Goal: Navigation & Orientation: Find specific page/section

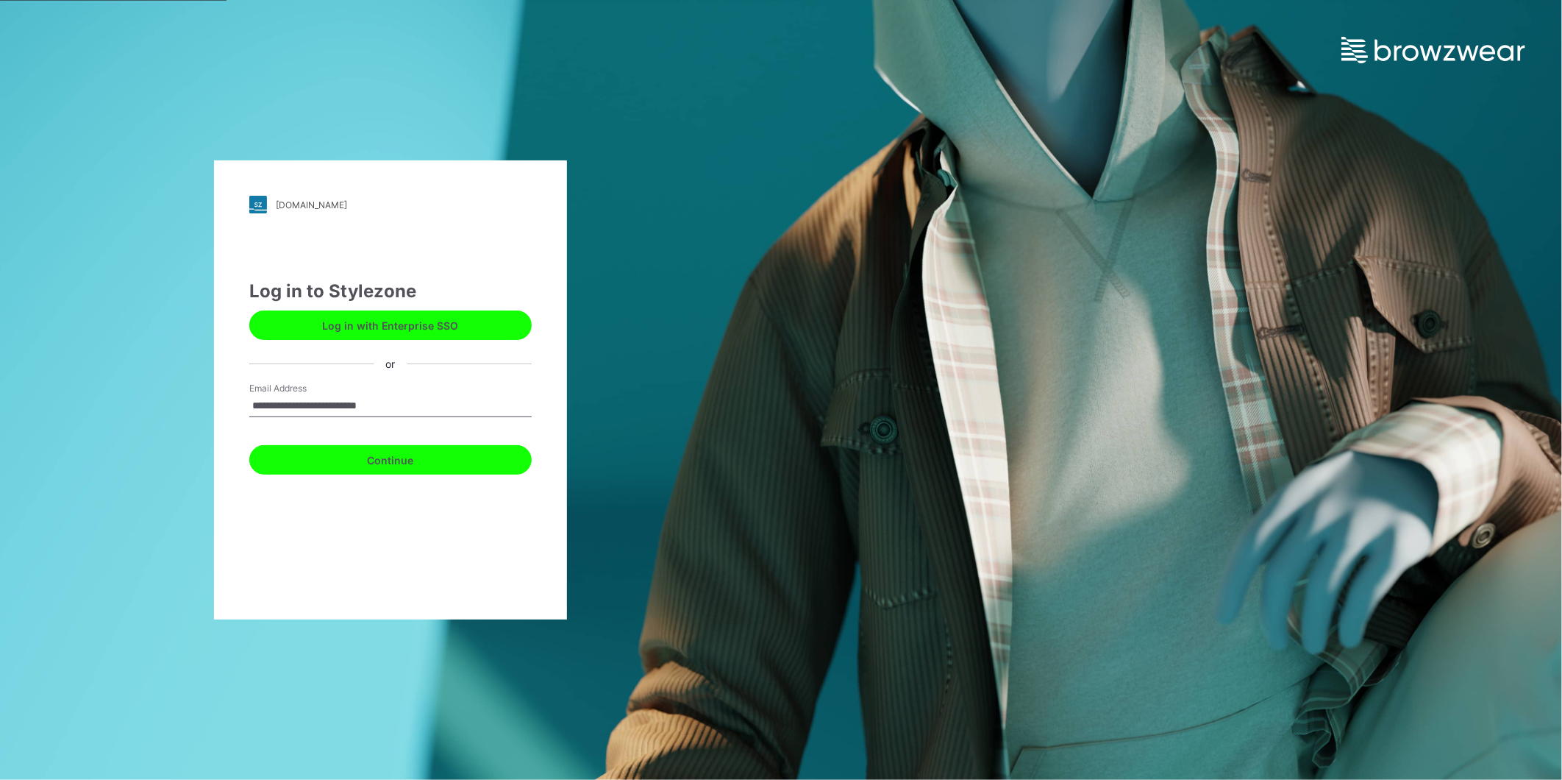
click at [381, 466] on button "Continue" at bounding box center [390, 459] width 282 height 29
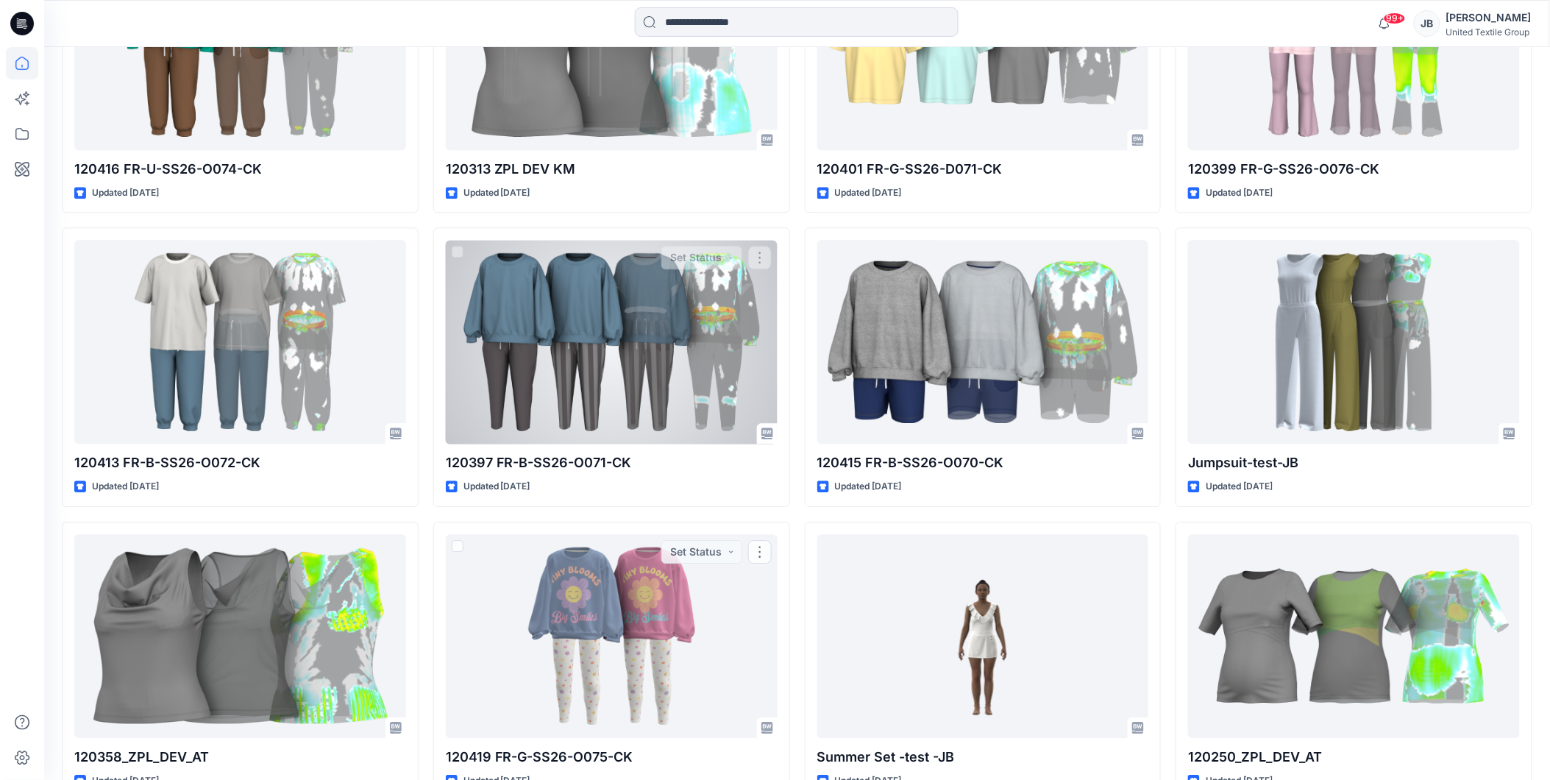
scroll to position [1055, 0]
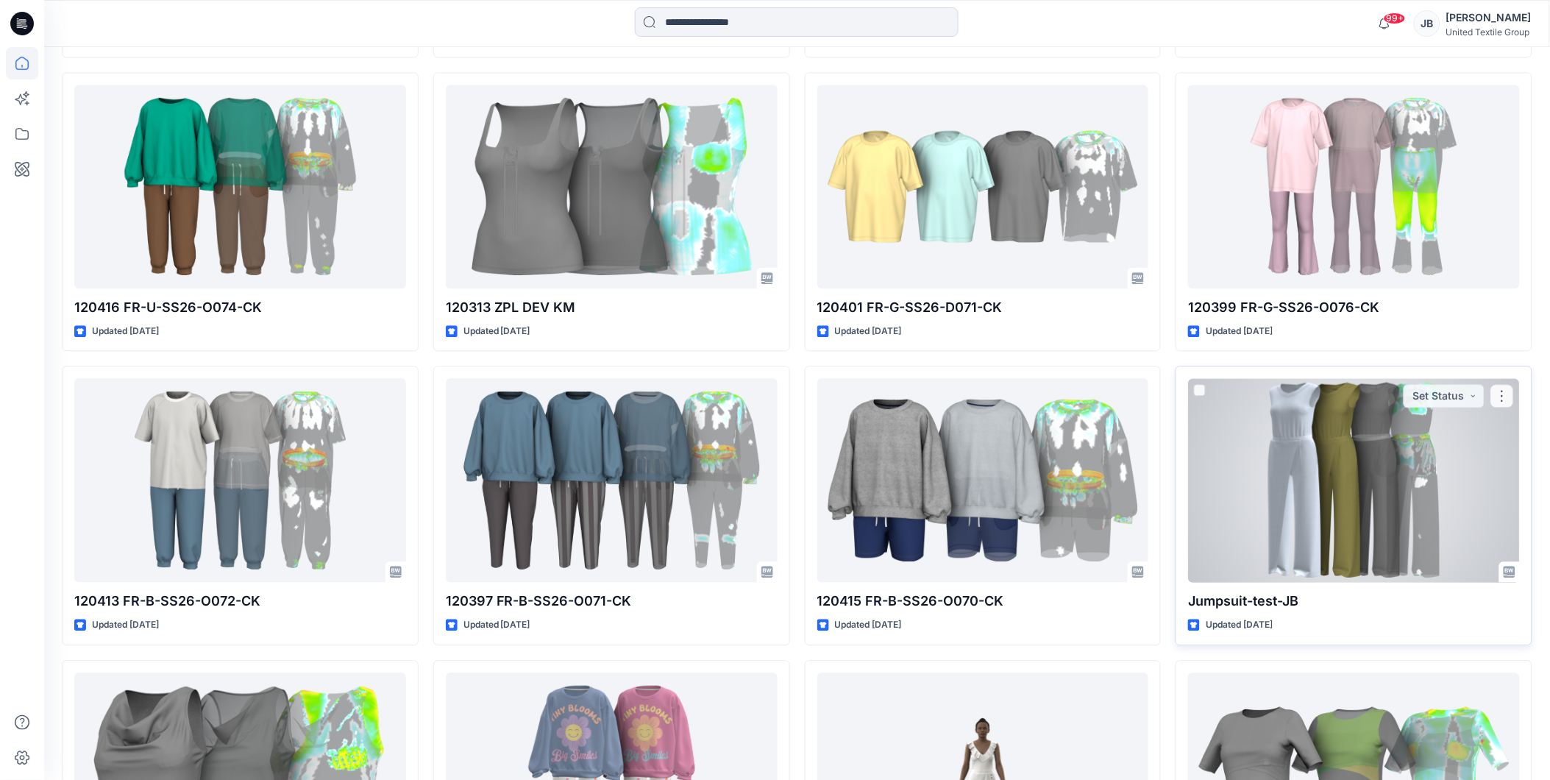
click at [1268, 428] on div at bounding box center [1354, 480] width 332 height 204
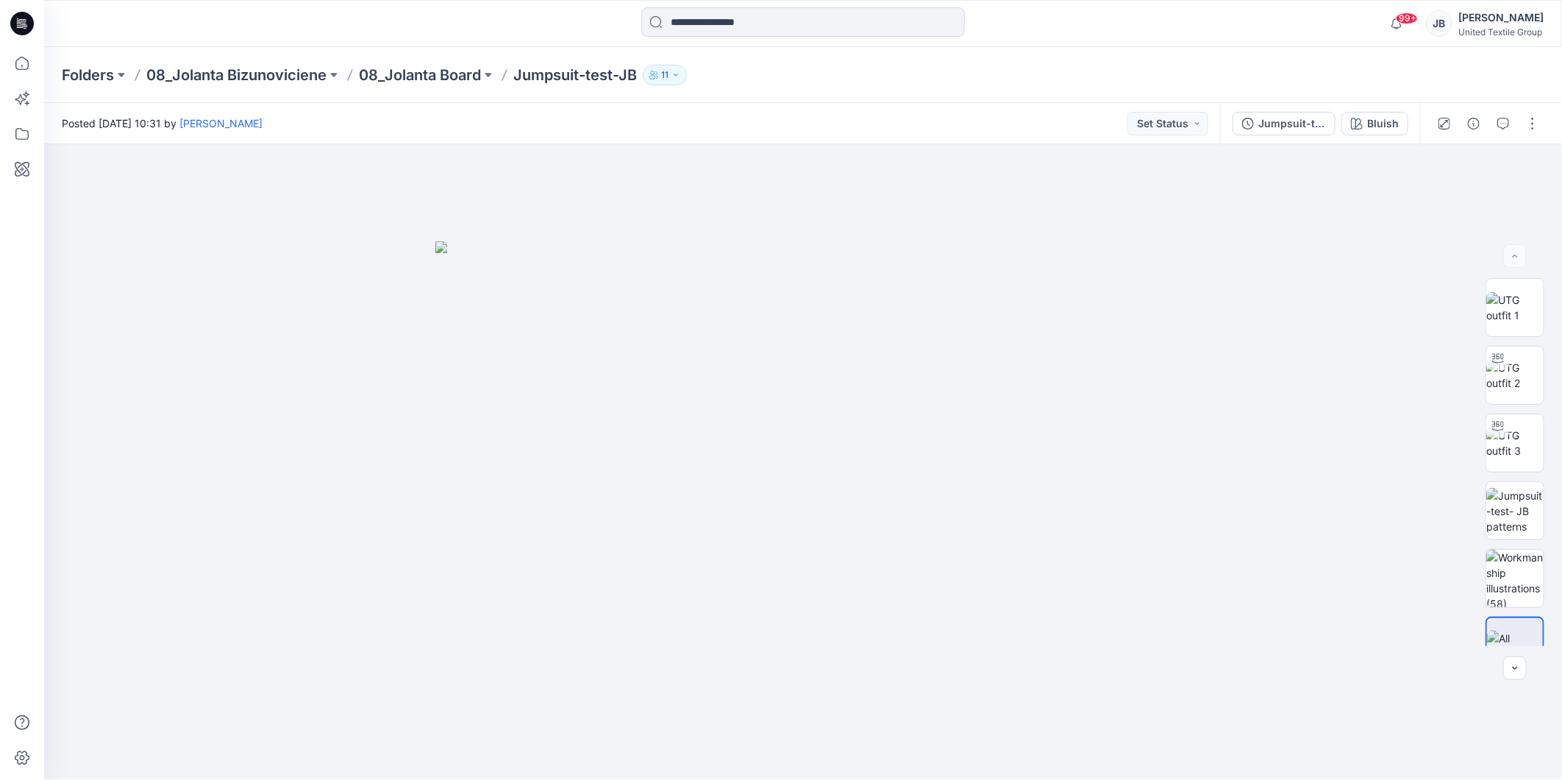
click at [16, 15] on icon at bounding box center [22, 24] width 24 height 24
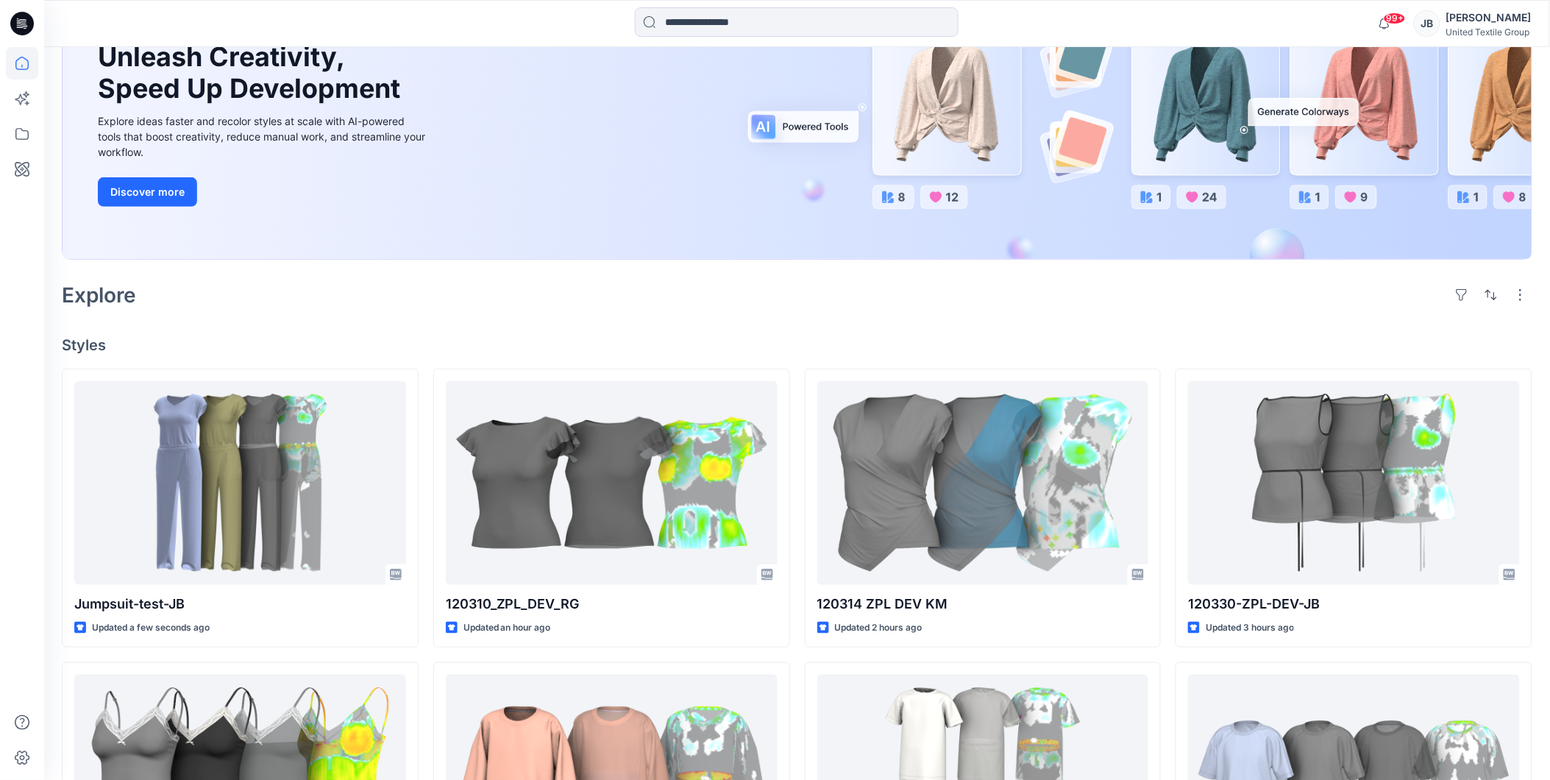
scroll to position [245, 0]
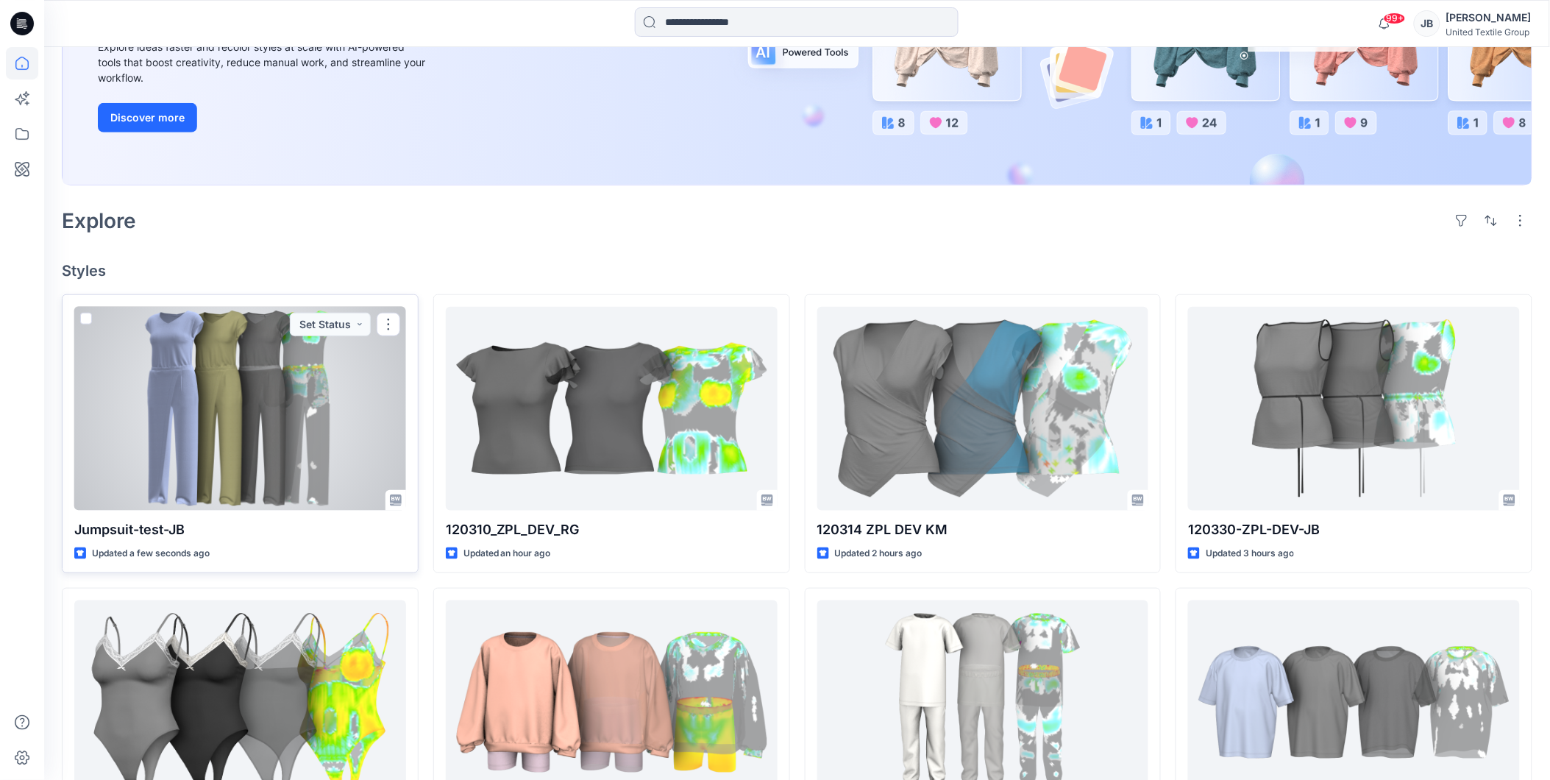
click at [280, 380] on div at bounding box center [240, 409] width 332 height 204
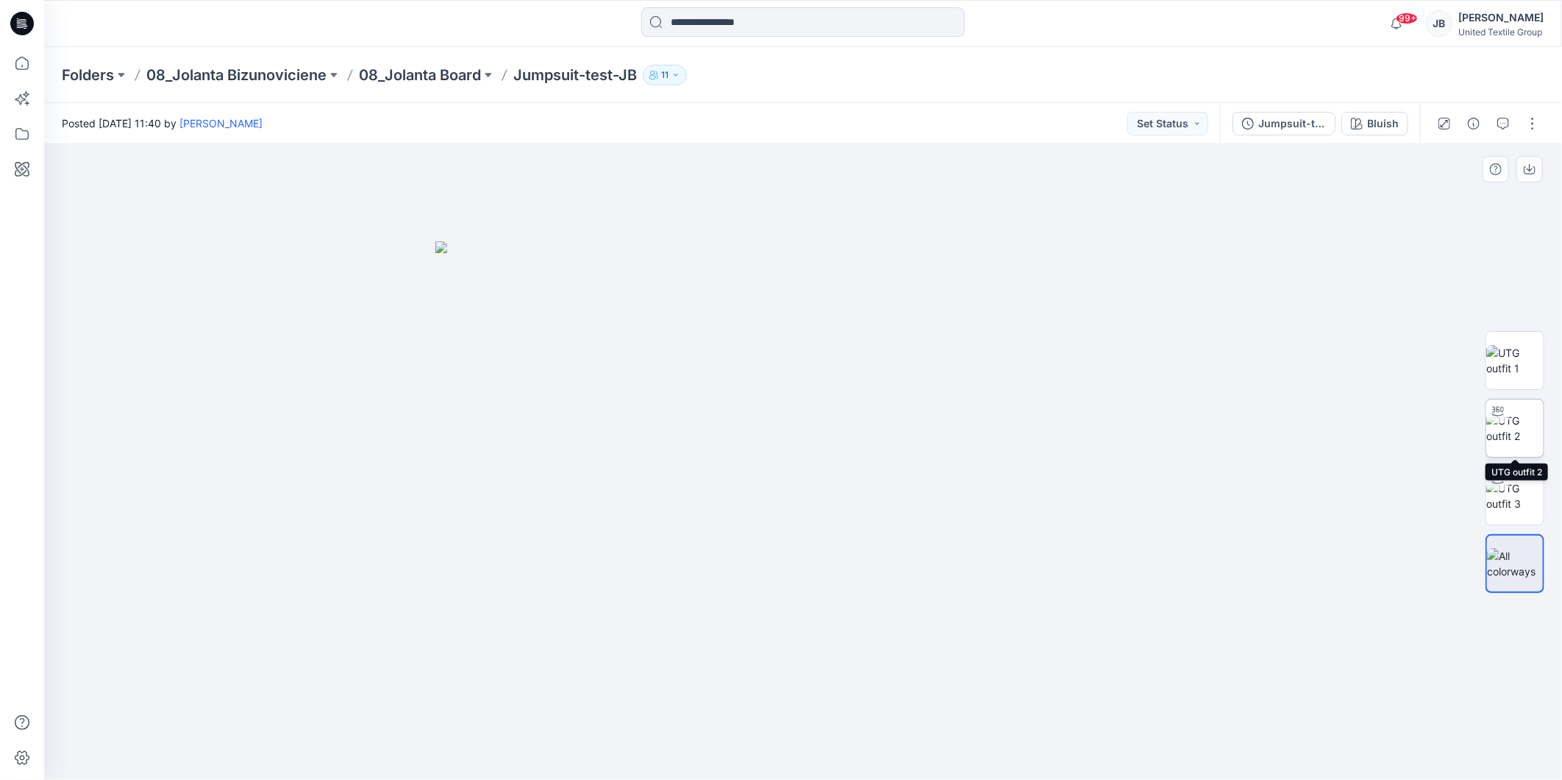
click at [1513, 421] on img at bounding box center [1515, 428] width 57 height 31
drag, startPoint x: 803, startPoint y: 755, endPoint x: 619, endPoint y: 748, distance: 184.0
click at [619, 748] on icon at bounding box center [805, 735] width 445 height 55
drag, startPoint x: 622, startPoint y: 744, endPoint x: 371, endPoint y: 571, distance: 305.0
click at [371, 571] on div at bounding box center [803, 462] width 1518 height 636
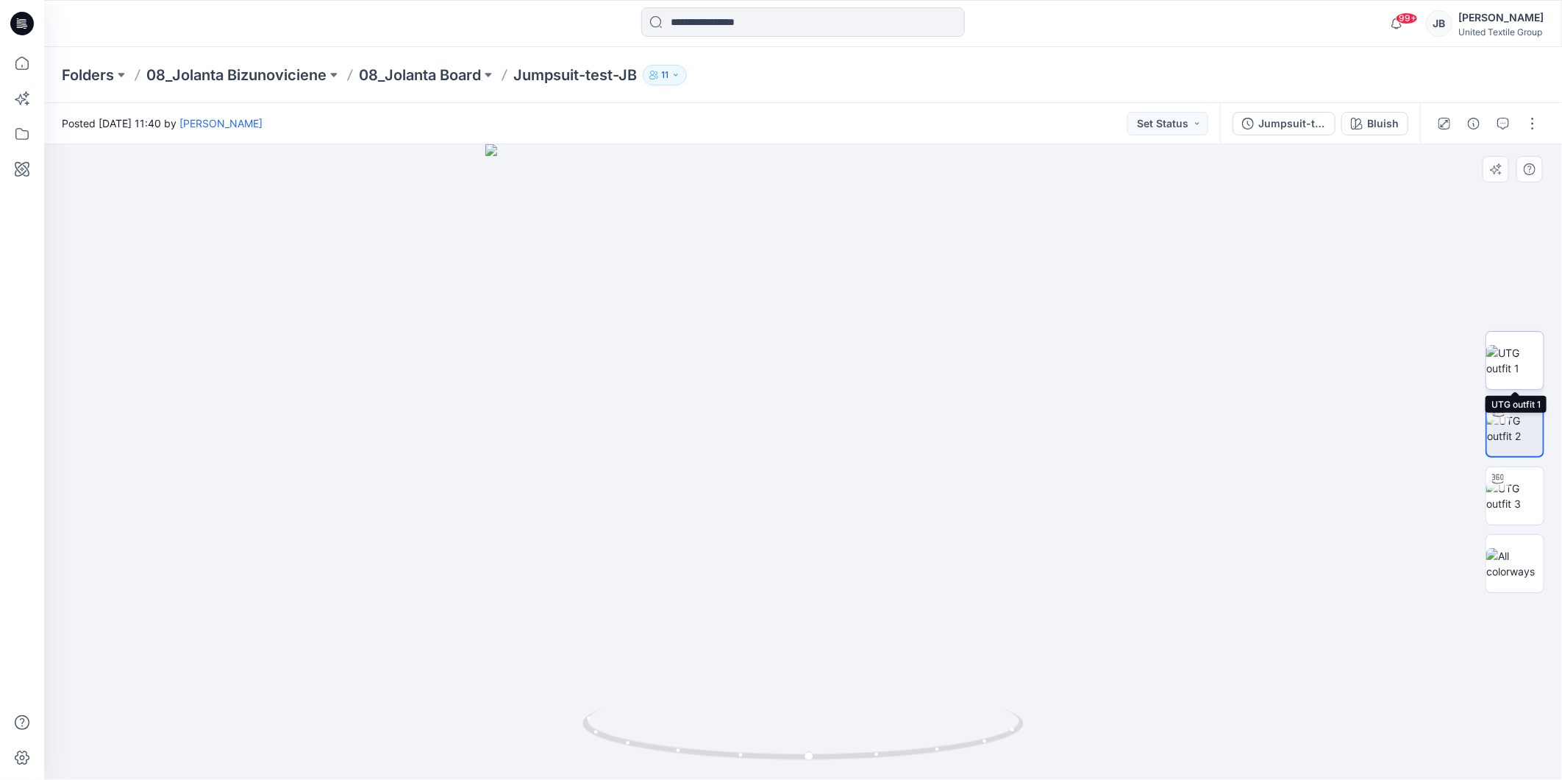
click at [1513, 350] on img at bounding box center [1515, 360] width 57 height 31
click at [1528, 165] on icon "button" at bounding box center [1530, 169] width 12 height 12
